Goal: Find specific page/section: Find specific page/section

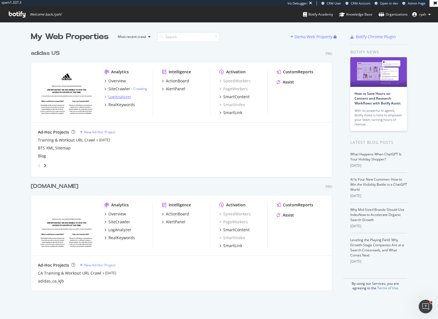
click at [115, 95] on div "LogAnalyzer" at bounding box center [119, 97] width 23 height 6
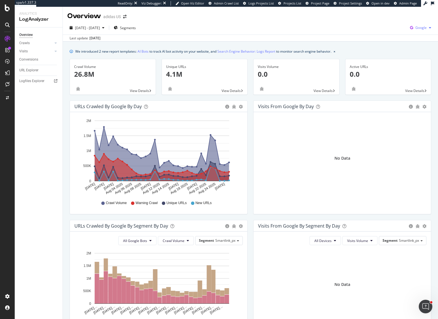
click at [424, 28] on span "Google" at bounding box center [421, 27] width 11 height 5
click at [392, 33] on span "OpenAI" at bounding box center [393, 33] width 21 height 5
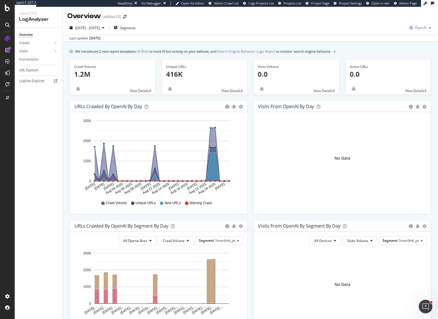
click at [424, 28] on span "OpenAI" at bounding box center [421, 27] width 12 height 5
click at [401, 44] on span "Other AI Bots" at bounding box center [392, 43] width 21 height 5
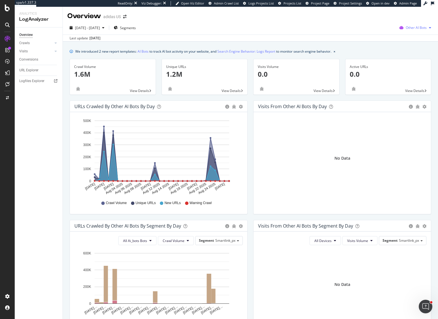
click at [423, 27] on span "Other AI Bots" at bounding box center [416, 27] width 21 height 5
click at [9, 99] on div at bounding box center [8, 97] width 14 height 9
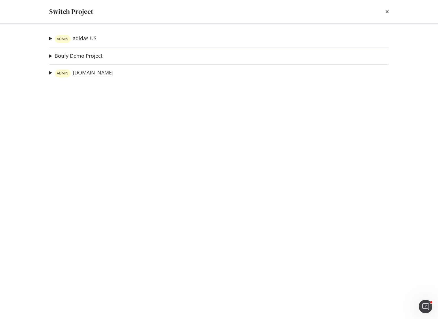
click at [91, 73] on link "ADMIN [DOMAIN_NAME]" at bounding box center [84, 73] width 59 height 8
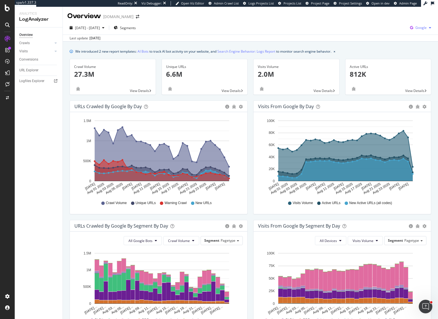
click at [419, 27] on span "Google" at bounding box center [421, 27] width 11 height 5
click at [394, 35] on span "OpenAI" at bounding box center [393, 33] width 21 height 5
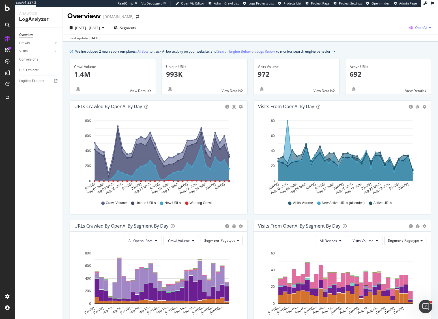
click at [423, 27] on span "OpenAI" at bounding box center [421, 27] width 12 height 5
click at [384, 41] on span "Other AI Bots" at bounding box center [392, 43] width 21 height 5
